Goal: Navigation & Orientation: Find specific page/section

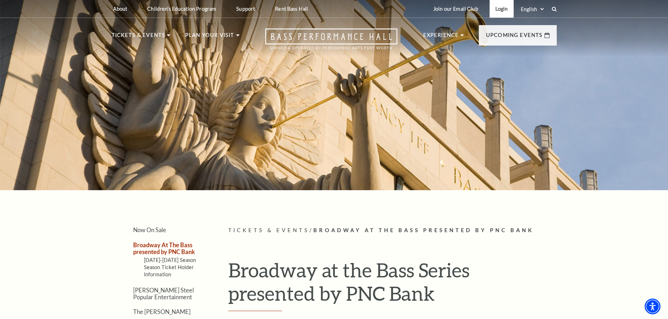
click at [499, 6] on link "Login" at bounding box center [501, 9] width 24 height 18
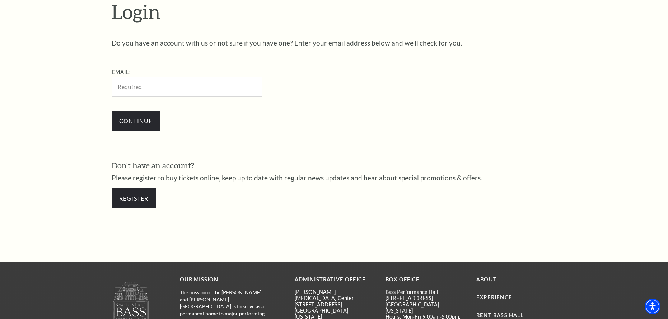
click at [161, 89] on input "Email:" at bounding box center [187, 87] width 151 height 20
type input "[EMAIL_ADDRESS][DOMAIN_NAME]"
click at [152, 127] on input "Continue" at bounding box center [136, 121] width 48 height 20
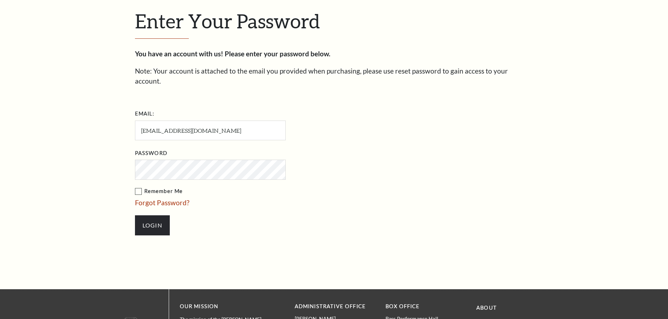
scroll to position [244, 0]
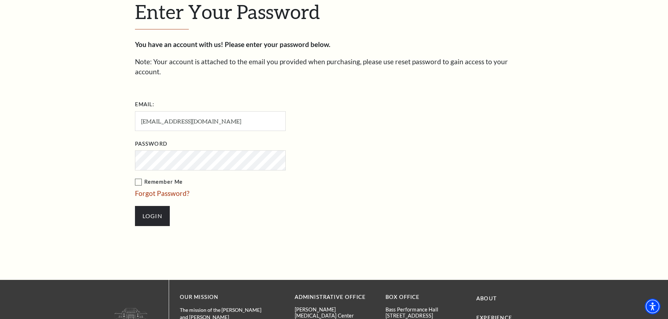
click at [140, 178] on label "Remember Me" at bounding box center [246, 182] width 222 height 9
click at [0, 0] on input "Remember Me" at bounding box center [0, 0] width 0 height 0
click at [149, 206] on input "Login" at bounding box center [152, 216] width 35 height 20
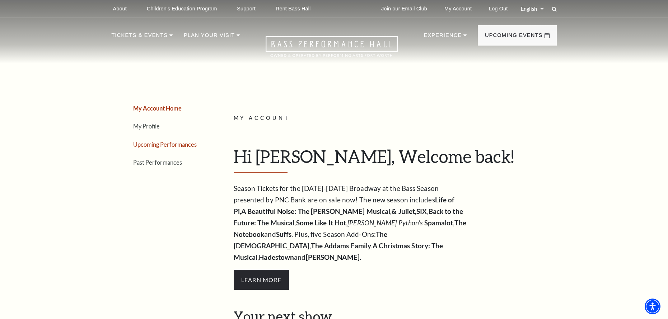
click at [167, 145] on link "Upcoming Performances" at bounding box center [165, 144] width 64 height 7
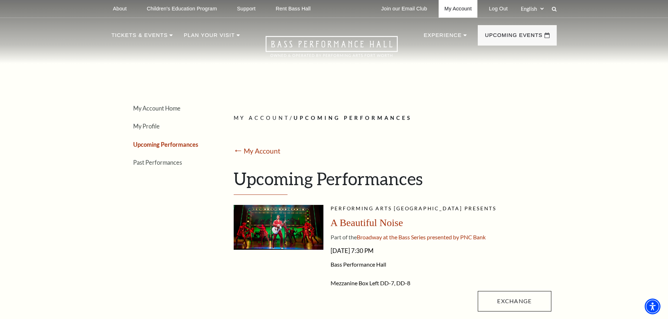
click at [458, 11] on link "My Account" at bounding box center [457, 9] width 39 height 18
